Goal: Navigation & Orientation: Find specific page/section

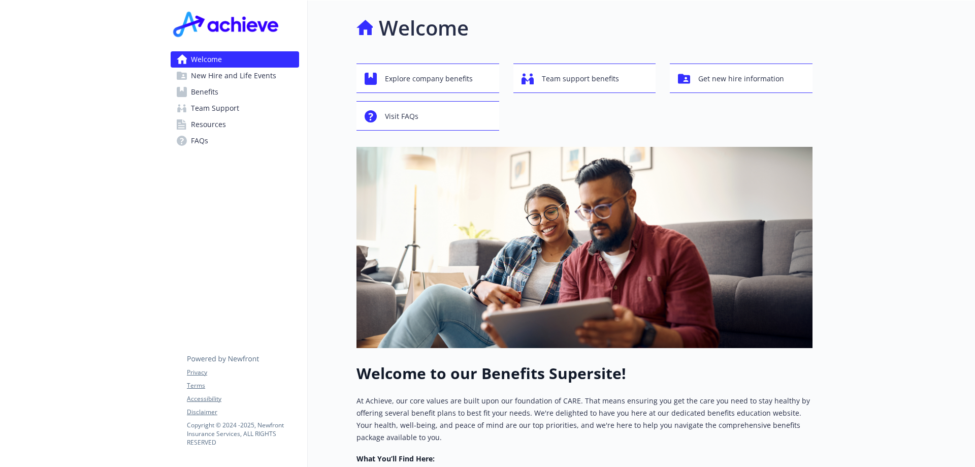
click at [206, 127] on span "Resources" at bounding box center [208, 124] width 35 height 16
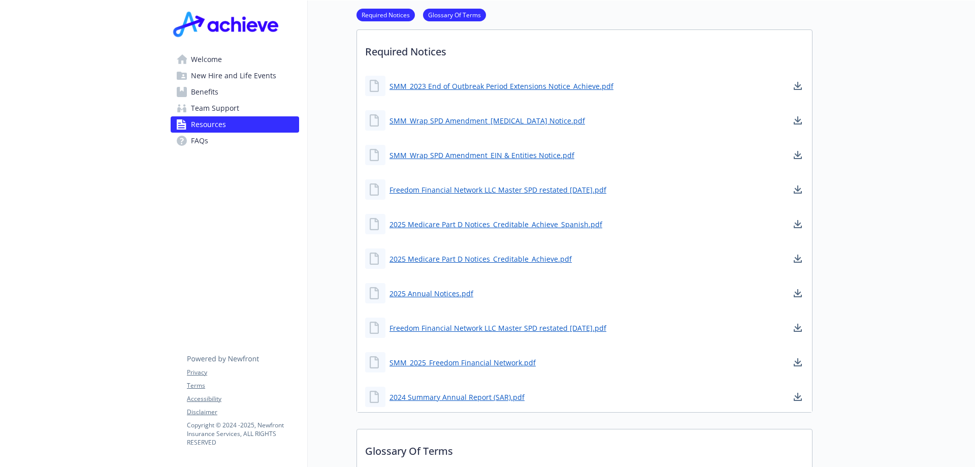
scroll to position [254, 0]
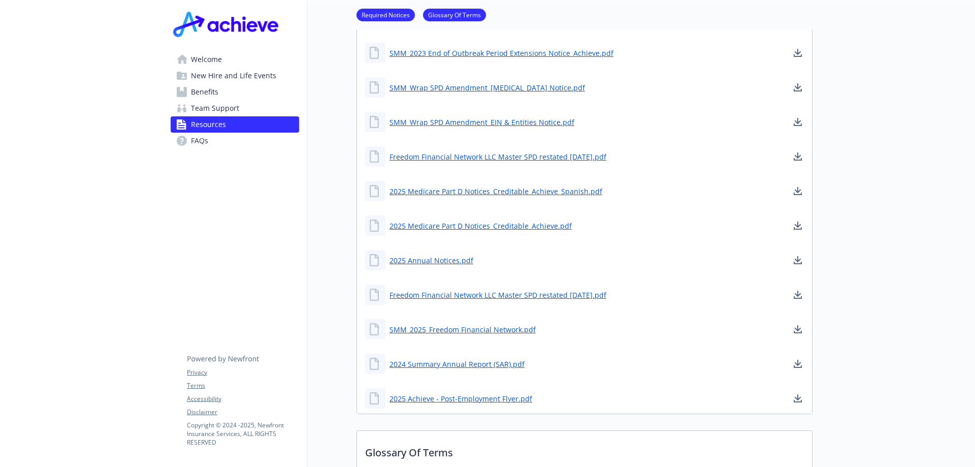
scroll to position [203, 0]
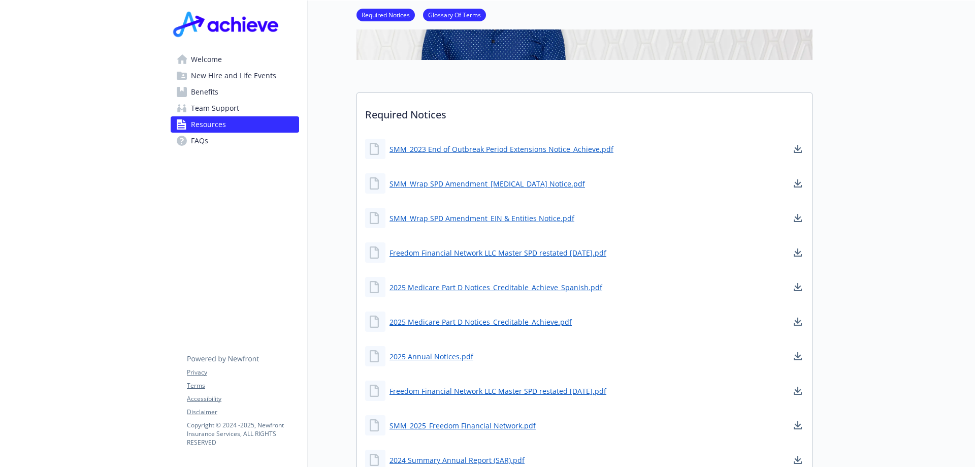
click at [193, 89] on span "Benefits" at bounding box center [204, 92] width 27 height 16
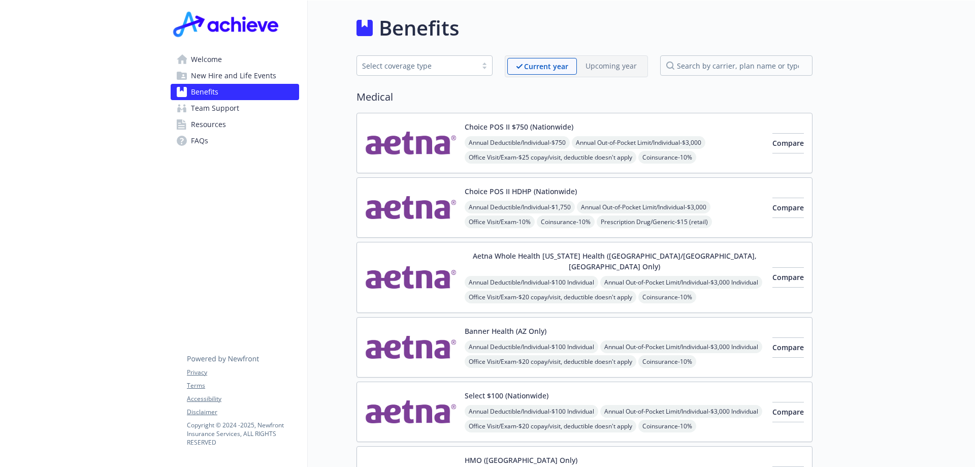
click at [225, 76] on span "New Hire and Life Events" at bounding box center [233, 76] width 85 height 16
